Goal: Information Seeking & Learning: Learn about a topic

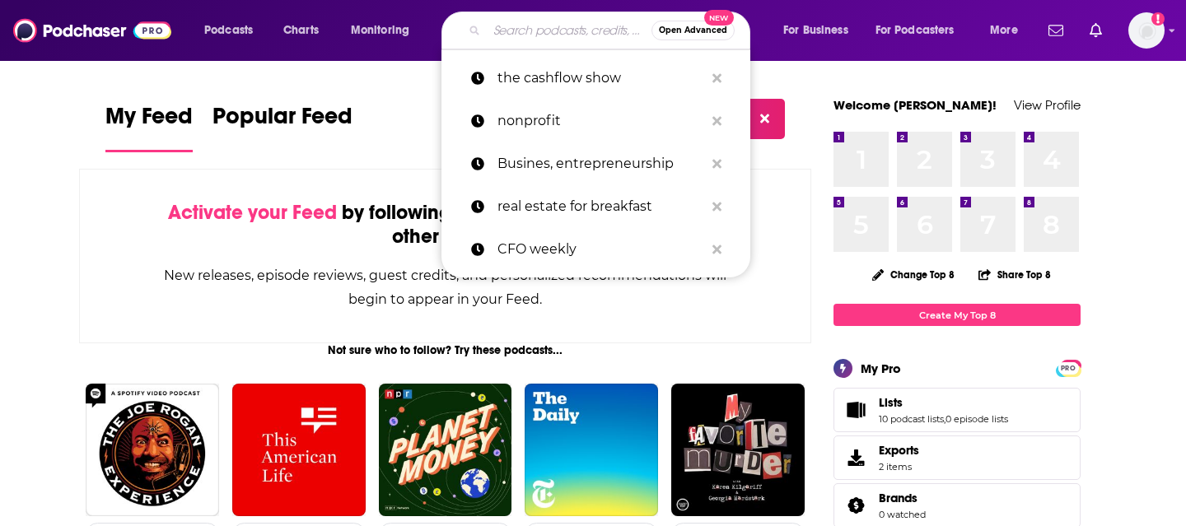
click at [530, 39] on input "Search podcasts, credits, & more..." at bounding box center [569, 30] width 165 height 26
paste input "CTRL+SHIFT+LEAD"
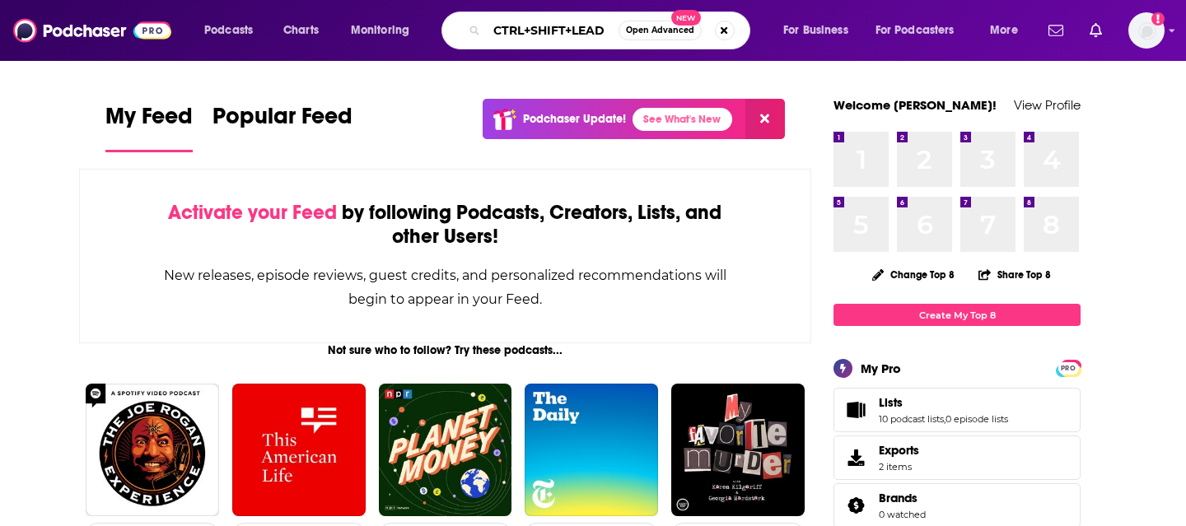
type input "CTRL+SHIFT+LEAD"
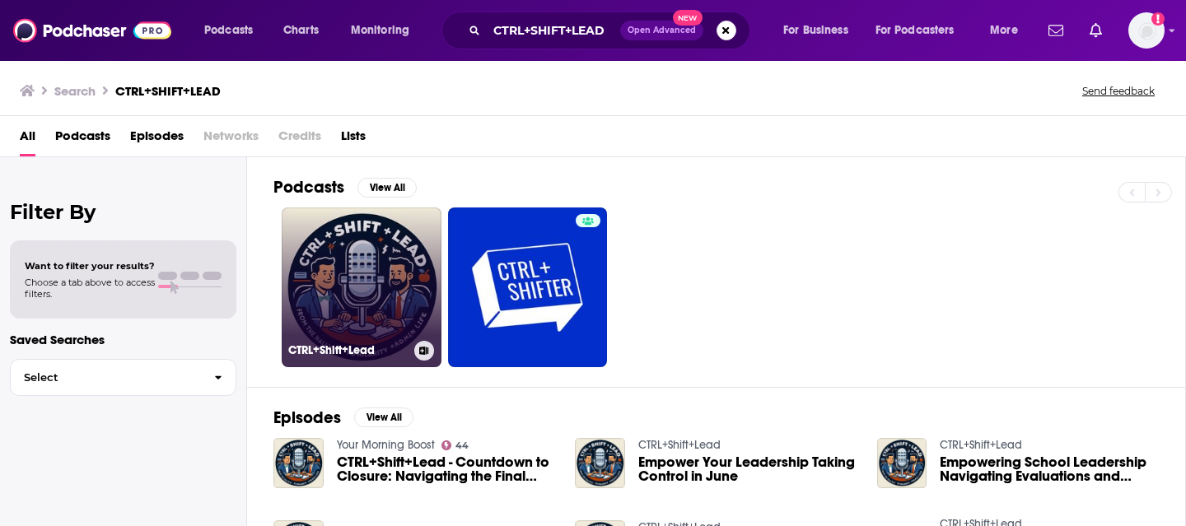
click at [358, 253] on link "CTRL+Shift+Lead" at bounding box center [362, 288] width 160 height 160
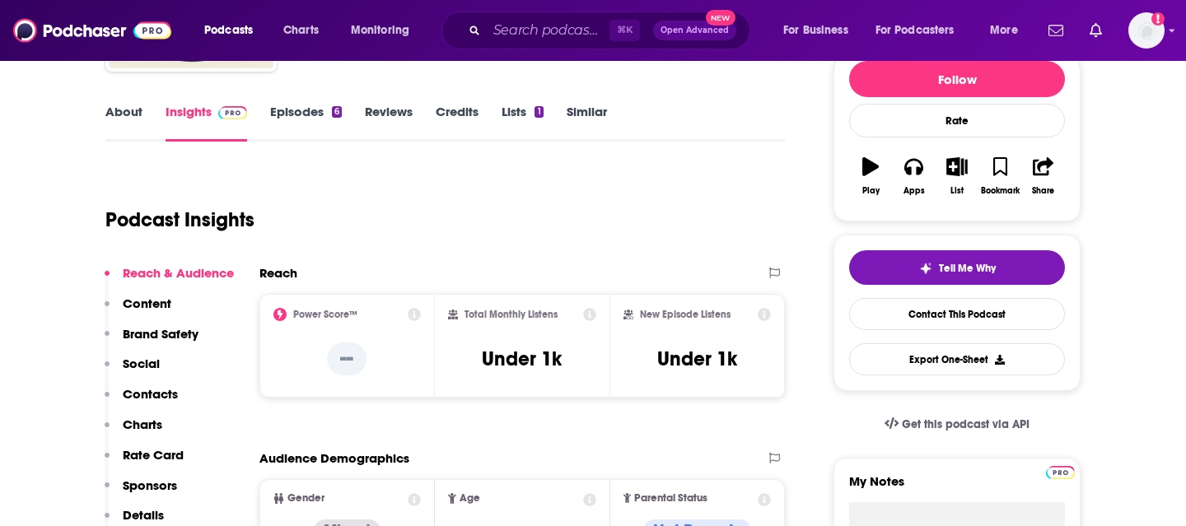
scroll to position [214, 0]
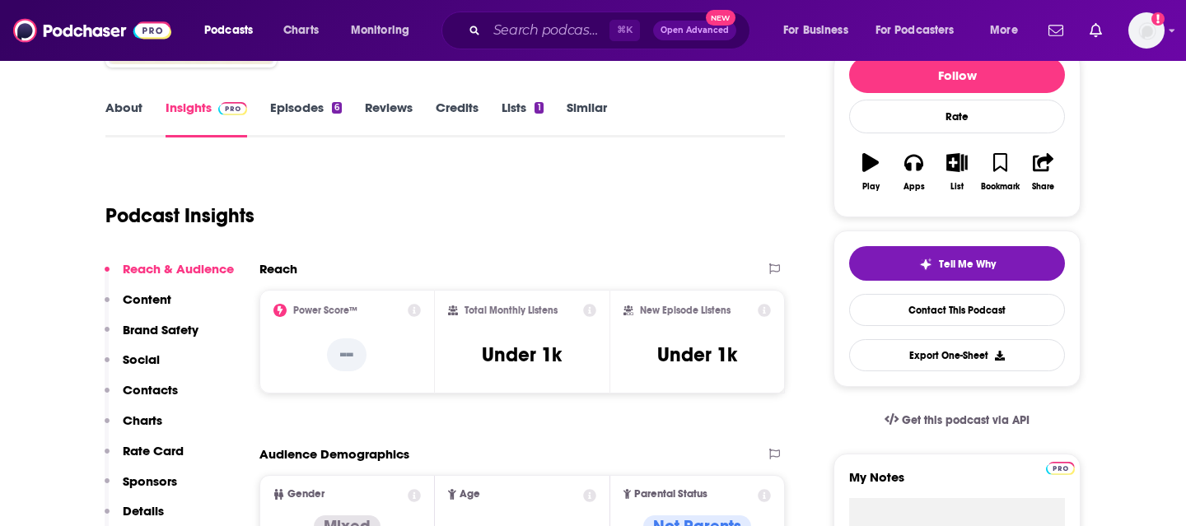
click at [591, 308] on icon at bounding box center [589, 310] width 13 height 13
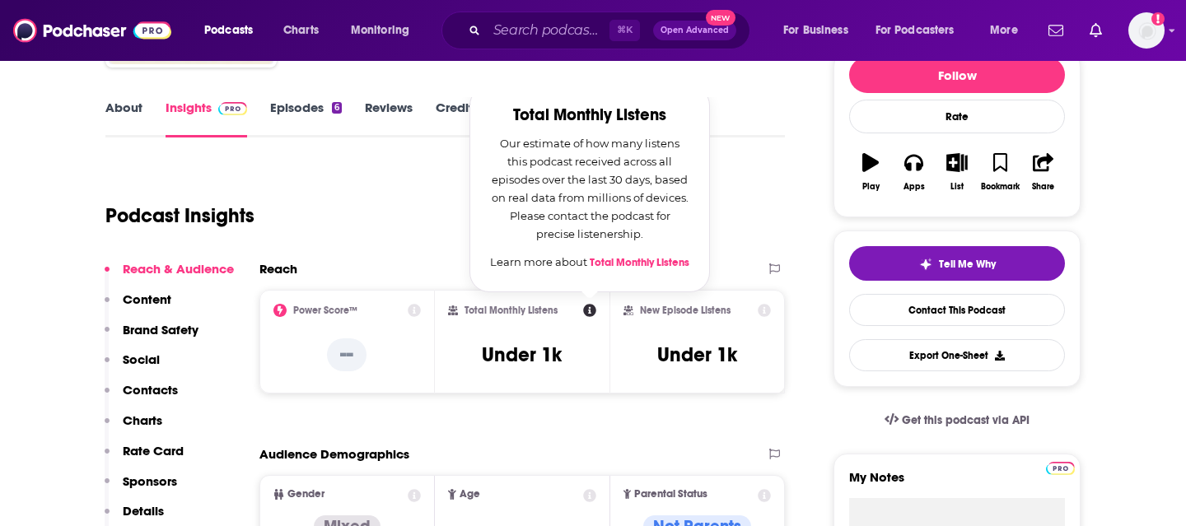
click at [746, 227] on div "Podcast Insights" at bounding box center [438, 206] width 667 height 84
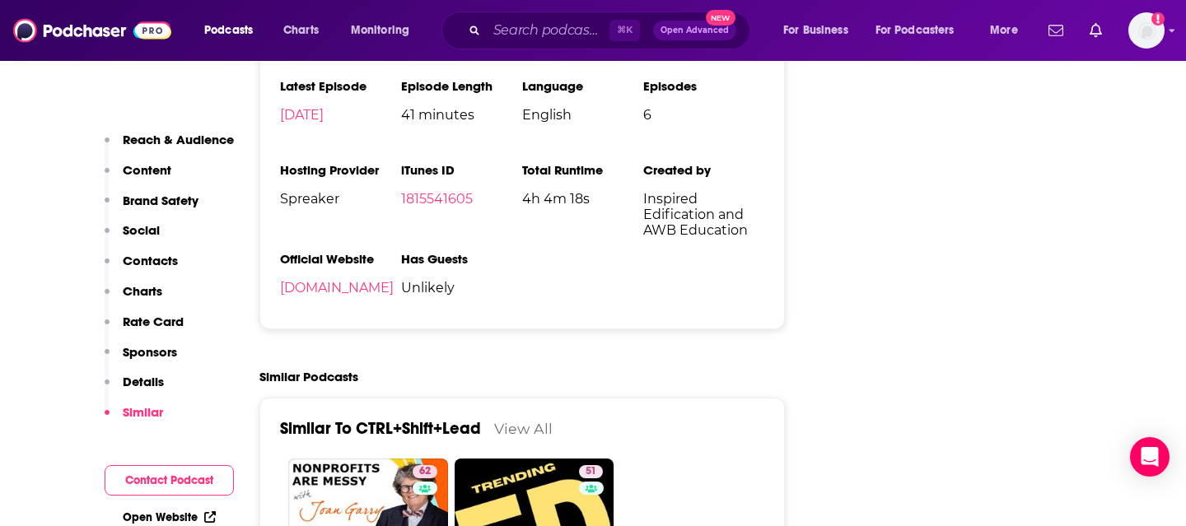
scroll to position [2639, 0]
